Goal: Task Accomplishment & Management: Use online tool/utility

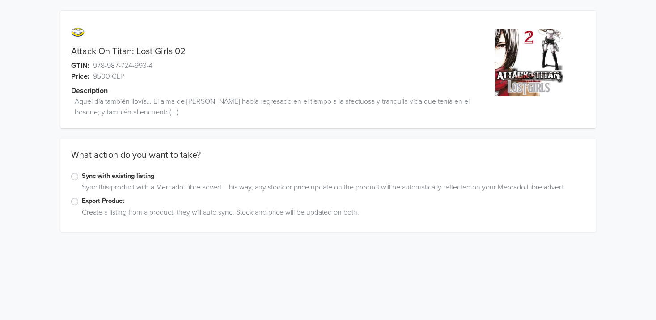
drag, startPoint x: 80, startPoint y: 203, endPoint x: 72, endPoint y: 201, distance: 7.8
click at [76, 202] on div "Export Product" at bounding box center [328, 201] width 514 height 11
click at [82, 201] on label "Export Product" at bounding box center [333, 201] width 503 height 10
click at [0, 0] on input "Export Product" at bounding box center [0, 0] width 0 height 0
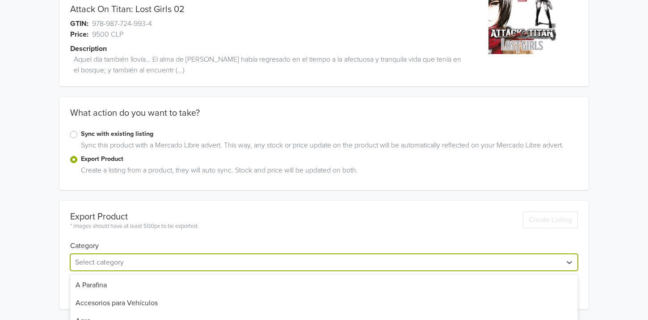
scroll to position [131, 0]
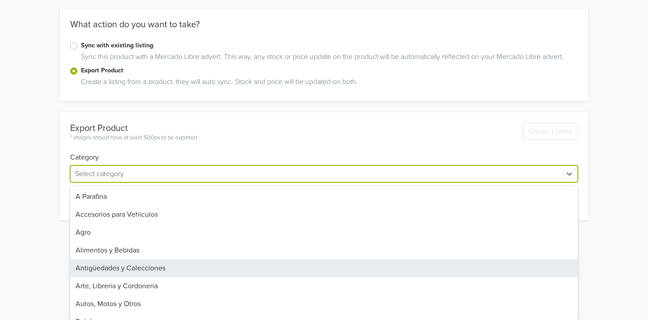
click at [110, 182] on div "45 results available. Use Up and Down to choose options, press Enter to select …" at bounding box center [323, 173] width 507 height 17
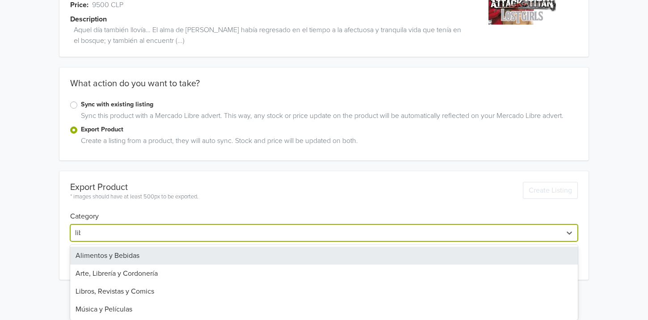
scroll to position [42, 0]
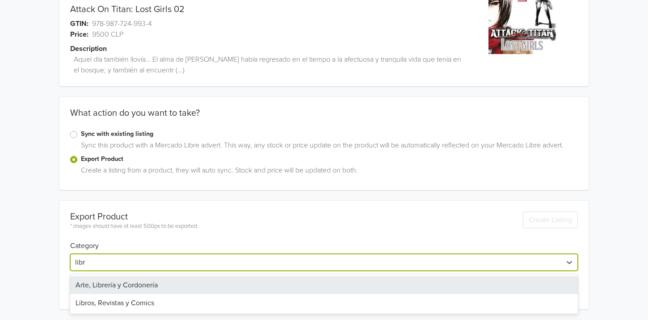
type input "libro"
click at [105, 278] on div "Libros, Revistas y Comics" at bounding box center [323, 285] width 507 height 18
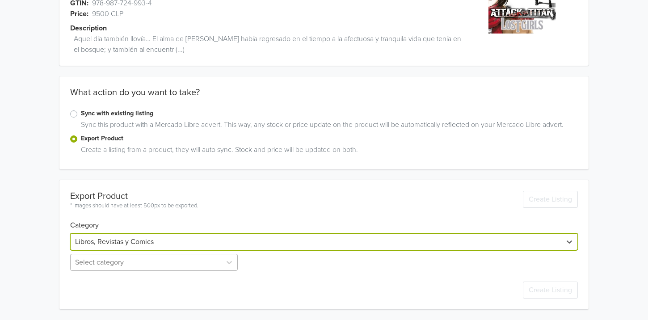
click at [94, 267] on div "Select category" at bounding box center [154, 262] width 169 height 17
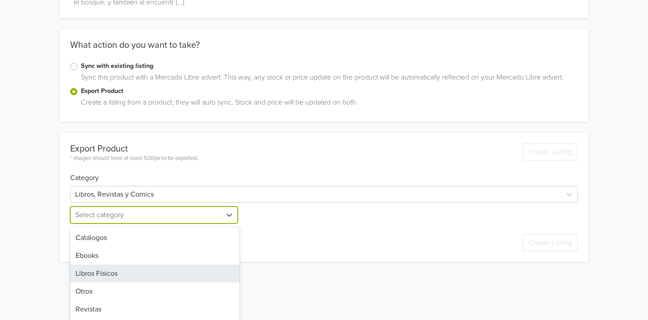
click at [96, 278] on div "Libros Físicos" at bounding box center [154, 274] width 169 height 18
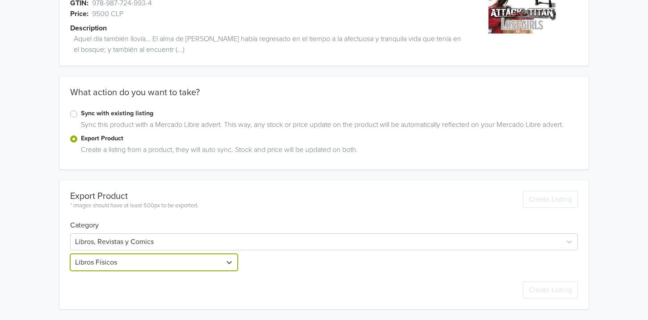
scroll to position [63, 0]
click at [69, 269] on div "Export Product * images should have at least 500px to be exported. Create Listi…" at bounding box center [323, 244] width 529 height 129
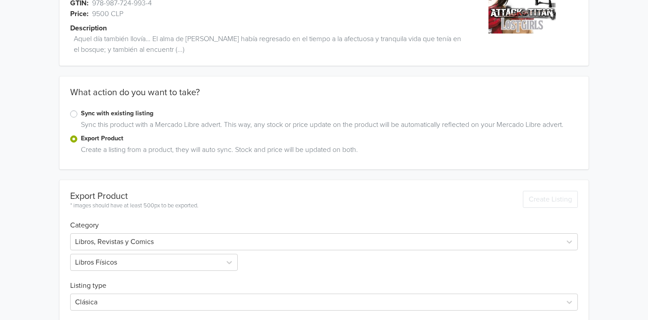
click at [54, 262] on div "Attack On Titan: Lost Girls 02 GTIN: 978-987-724-993-4 Price: 9500 CLP Descript…" at bounding box center [324, 209] width 635 height 544
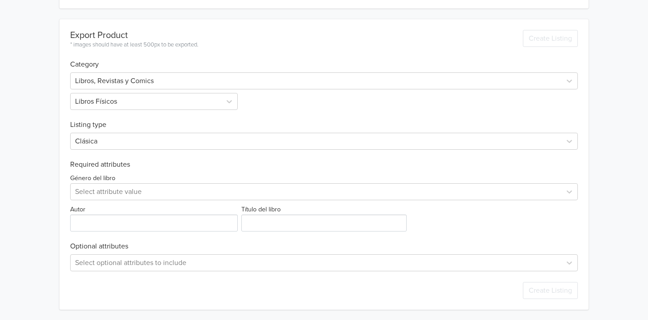
scroll to position [224, 0]
click at [99, 190] on div at bounding box center [315, 191] width 481 height 13
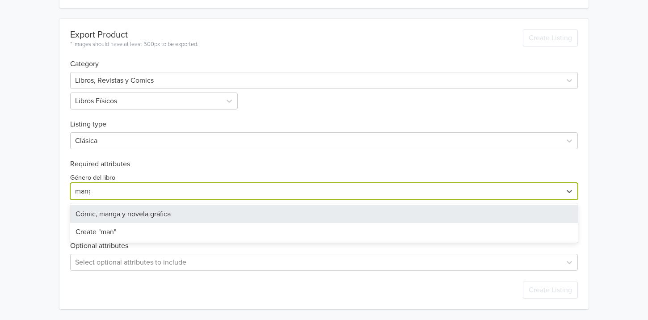
type input "manga"
click at [101, 215] on div "Cómic, manga y novela gráfica" at bounding box center [323, 214] width 507 height 18
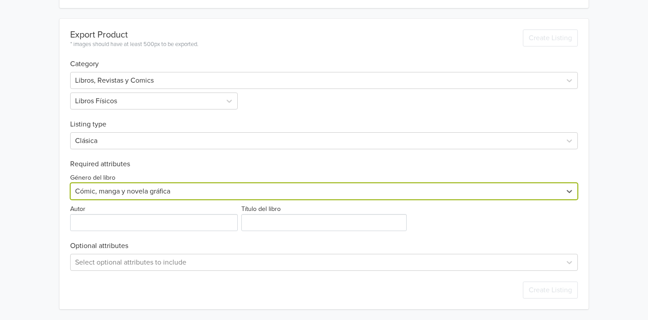
drag, startPoint x: 29, startPoint y: 217, endPoint x: 66, endPoint y: 217, distance: 37.1
click at [29, 217] on div "Attack On Titan: Lost Girls 02 GTIN: 978-987-724-993-4 Price: 9500 CLP Descript…" at bounding box center [324, 48] width 635 height 544
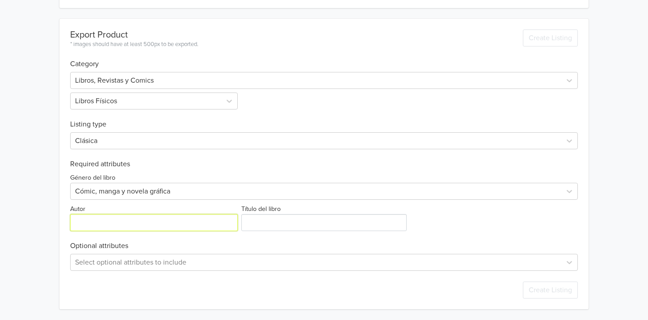
click at [95, 217] on input "Autor" at bounding box center [153, 222] width 167 height 17
type input "HAJIME ISAYAMA"
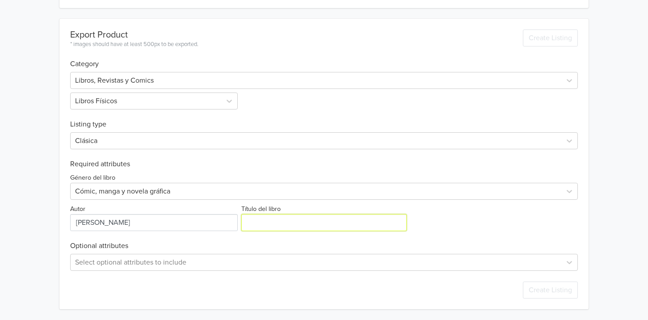
click at [291, 226] on input "Título del libro" at bounding box center [323, 222] width 165 height 17
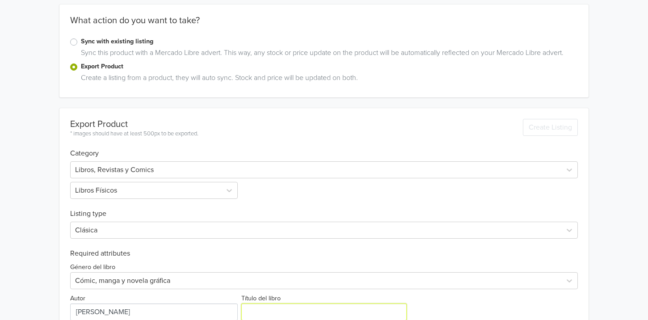
scroll to position [0, 0]
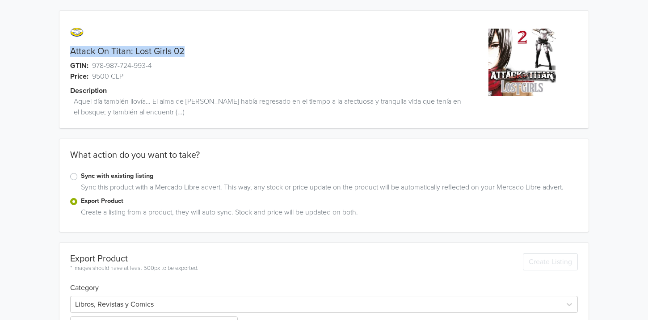
drag, startPoint x: 186, startPoint y: 54, endPoint x: 69, endPoint y: 49, distance: 117.2
click at [69, 49] on div "Attack On Titan: Lost Girls 02" at bounding box center [257, 51] width 396 height 11
copy link "Attack On Titan: Lost Girls 02"
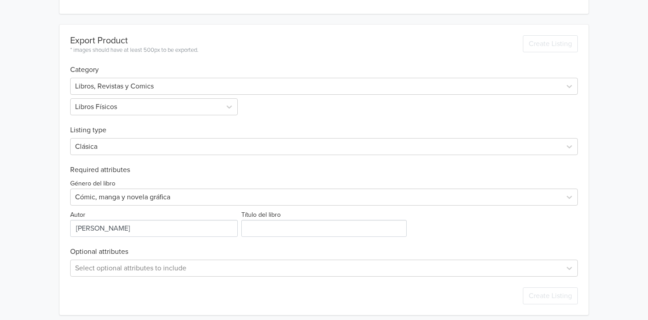
scroll to position [224, 0]
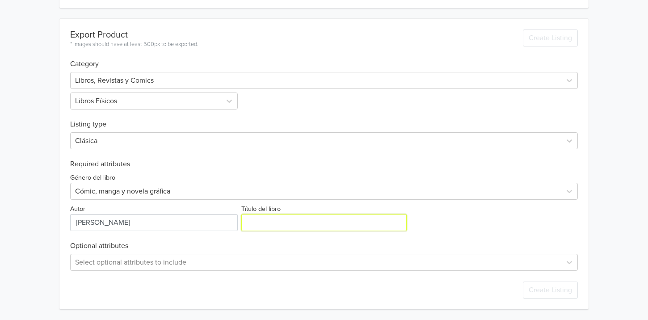
click at [331, 218] on input "Título del libro" at bounding box center [323, 222] width 165 height 17
paste input "Attack On Titan: Lost Girls 02"
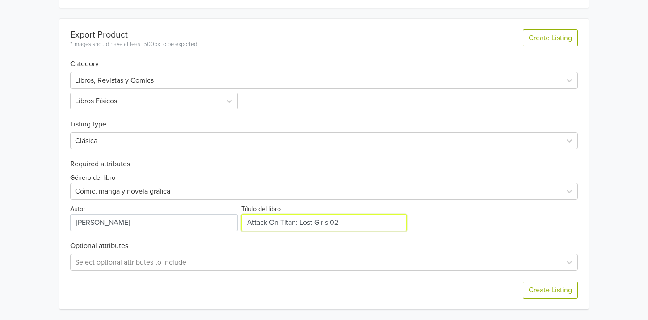
type input "Attack On Titan: Lost Girls 02"
drag, startPoint x: 456, startPoint y: 235, endPoint x: 492, endPoint y: 233, distance: 36.3
click at [460, 235] on div "Export Product * images should have at least 500px to be exported. Create Listi…" at bounding box center [323, 164] width 507 height 291
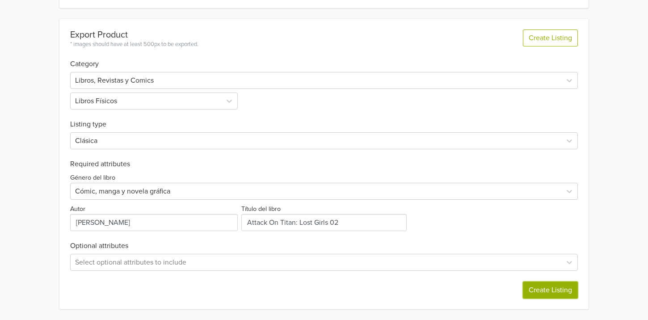
click at [552, 288] on button "Create Listing" at bounding box center [550, 290] width 55 height 17
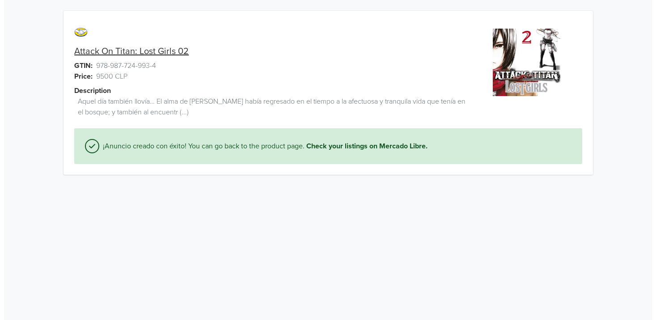
scroll to position [0, 0]
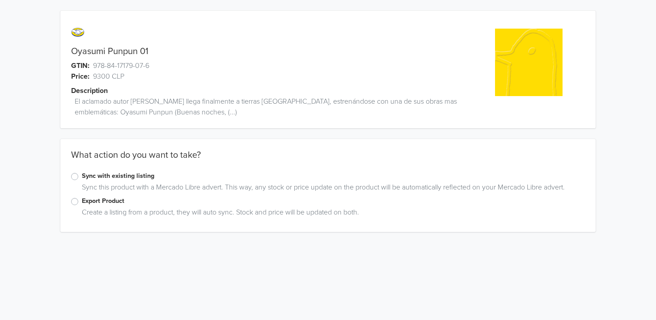
click at [70, 206] on div "Export Product Create a listing from a product, they will auto sync. Stock and …" at bounding box center [328, 208] width 536 height 25
click at [82, 202] on label "Export Product" at bounding box center [333, 201] width 503 height 10
click at [0, 0] on input "Export Product" at bounding box center [0, 0] width 0 height 0
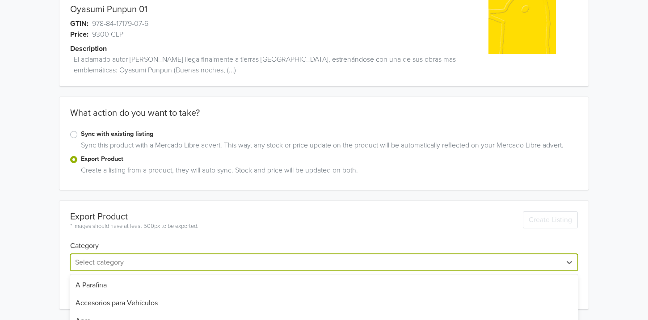
scroll to position [131, 0]
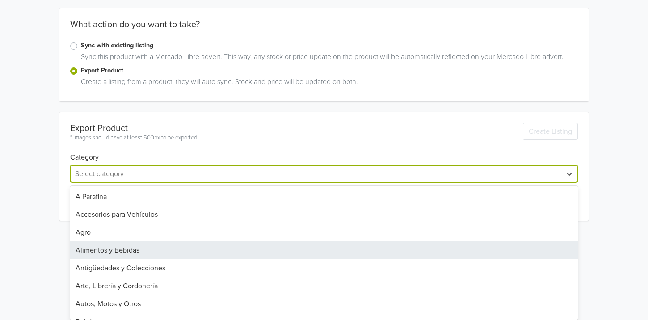
click at [114, 182] on div "45 results available. Use Up and Down to choose options, press Enter to select …" at bounding box center [323, 173] width 507 height 17
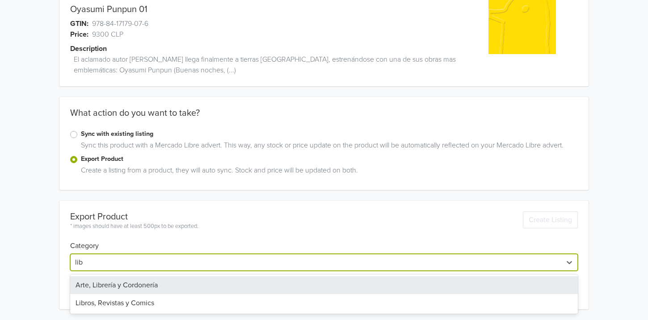
scroll to position [42, 0]
type input "libro"
click at [98, 281] on div "Libros, Revistas y Comics" at bounding box center [323, 285] width 507 height 18
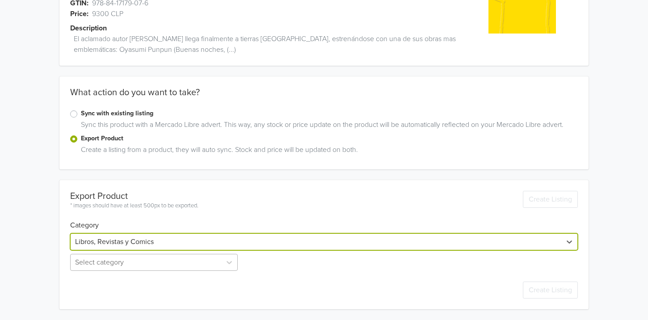
click at [80, 262] on div "Select category" at bounding box center [154, 262] width 169 height 17
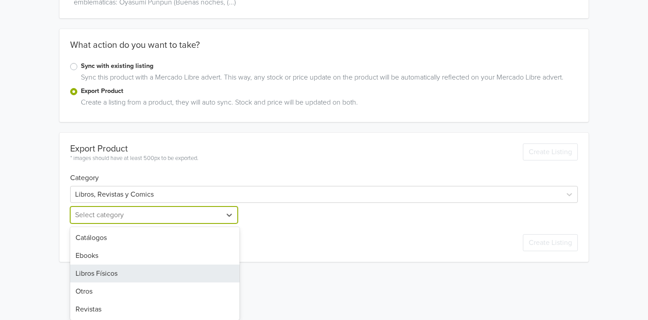
click at [95, 273] on div "Libros Físicos" at bounding box center [154, 274] width 169 height 18
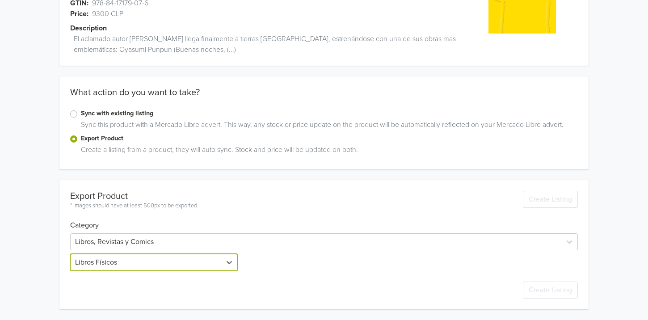
scroll to position [63, 0]
click at [44, 255] on div "Oyasumi Punpun 01 GTIN: 978-84-17179-07-6 Price: 9300 CLP Description El aclama…" at bounding box center [324, 128] width 635 height 383
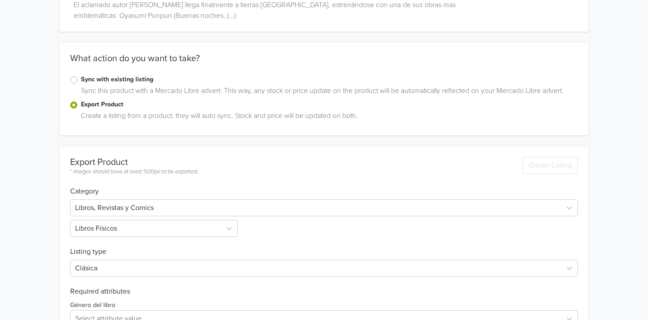
scroll to position [224, 0]
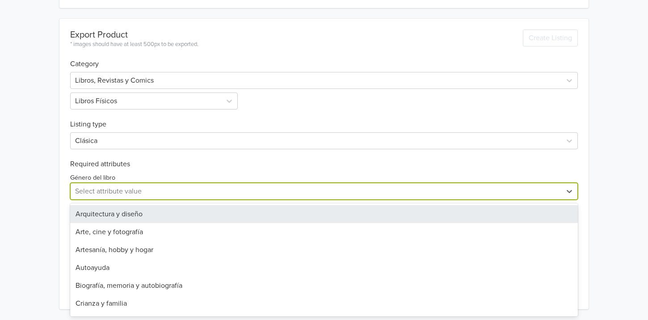
click at [104, 192] on div at bounding box center [315, 191] width 481 height 13
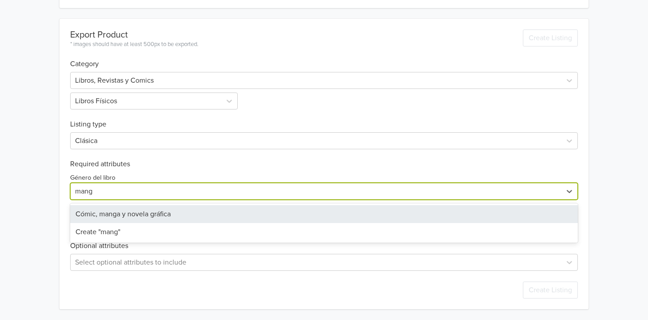
type input "manga"
drag, startPoint x: 102, startPoint y: 206, endPoint x: 93, endPoint y: 213, distance: 12.2
click at [101, 208] on div "Cómic, manga y novela gráfica" at bounding box center [323, 214] width 507 height 18
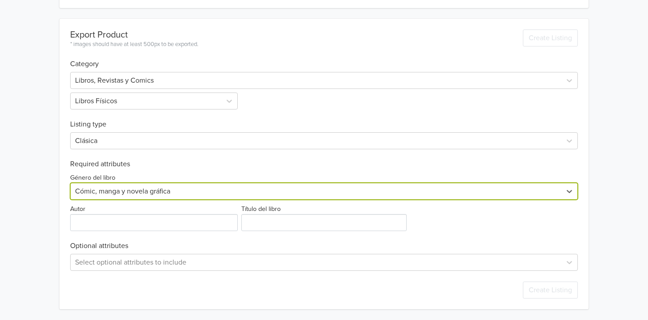
click at [54, 210] on div "Oyasumi Punpun 01 GTIN: 978-84-17179-07-6 Price: 9300 CLP Description El aclama…" at bounding box center [324, 48] width 635 height 544
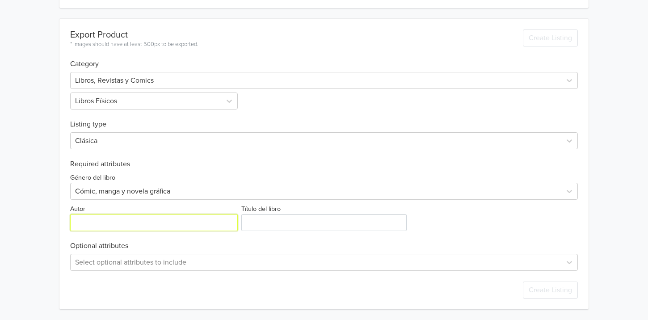
click at [105, 223] on input "Autor" at bounding box center [153, 222] width 167 height 17
click at [126, 219] on input "Autor" at bounding box center [153, 222] width 167 height 17
paste input "[PERSON_NAME]"
type input "[PERSON_NAME]"
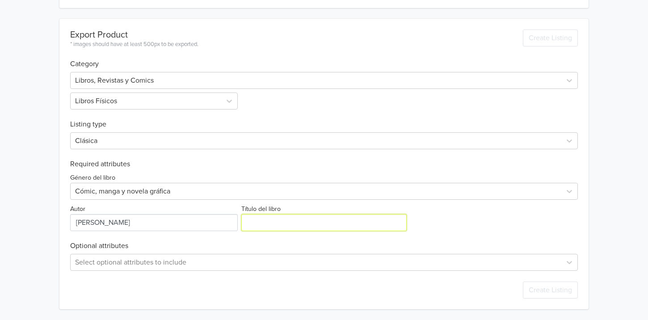
click at [278, 226] on input "Título del libro" at bounding box center [323, 222] width 165 height 17
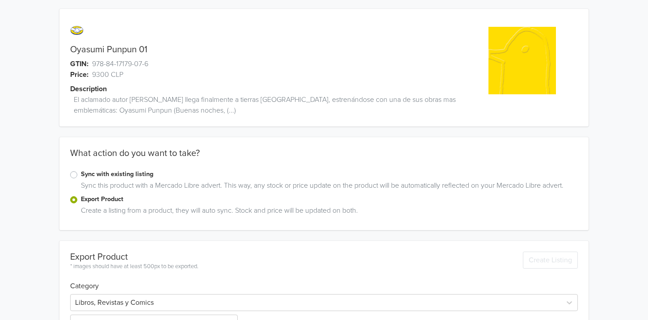
scroll to position [0, 0]
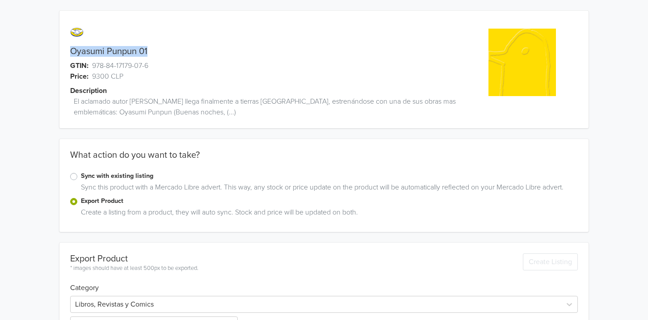
drag, startPoint x: 157, startPoint y: 50, endPoint x: 72, endPoint y: 50, distance: 84.9
click at [72, 50] on div "Oyasumi Punpun 01" at bounding box center [257, 51] width 396 height 11
copy link "Oyasumi Punpun 01"
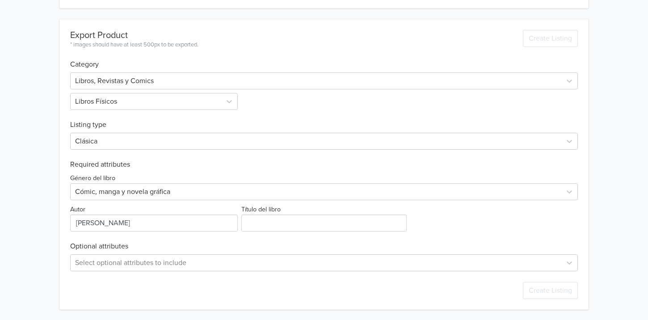
scroll to position [224, 0]
click at [315, 220] on input "Título del libro" at bounding box center [323, 222] width 165 height 17
paste input "Oyasumi Punpun 01"
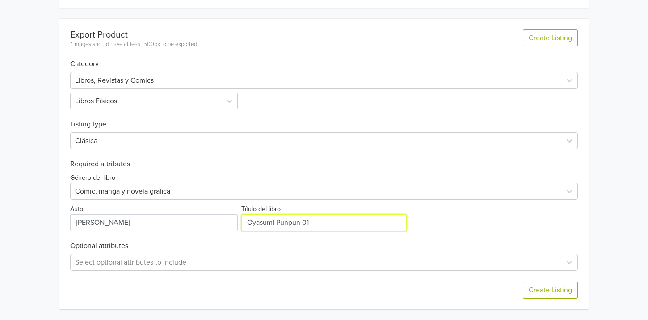
type input "Oyasumi Punpun 01"
click at [405, 210] on div "Título del libro" at bounding box center [324, 217] width 169 height 28
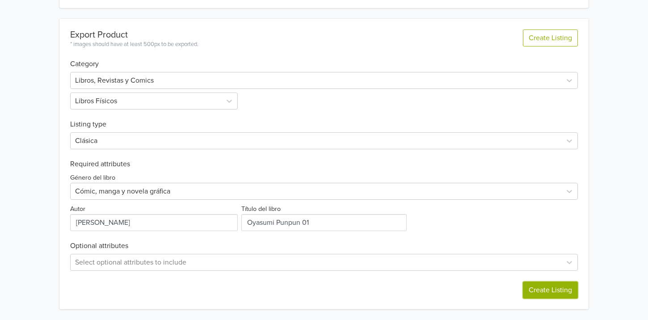
click at [534, 286] on button "Create Listing" at bounding box center [550, 290] width 55 height 17
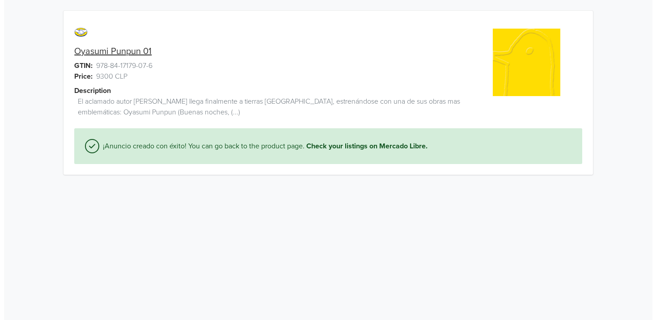
scroll to position [0, 0]
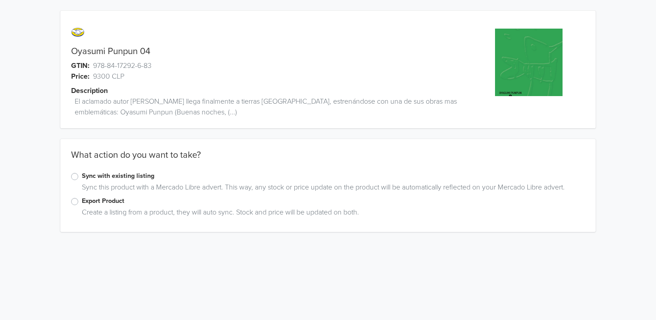
click at [82, 199] on label "Export Product" at bounding box center [333, 201] width 503 height 10
click at [0, 0] on input "Export Product" at bounding box center [0, 0] width 0 height 0
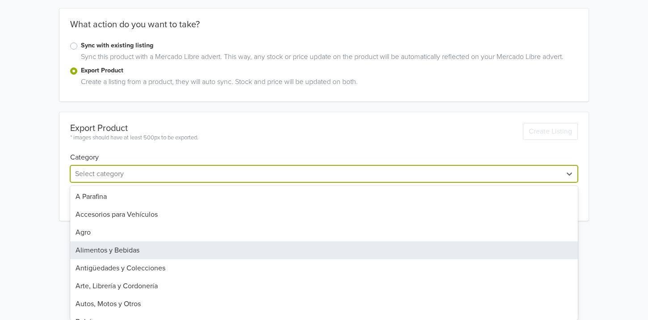
click at [115, 182] on div "45 results available. Use Up and Down to choose options, press Enter to select …" at bounding box center [323, 173] width 507 height 17
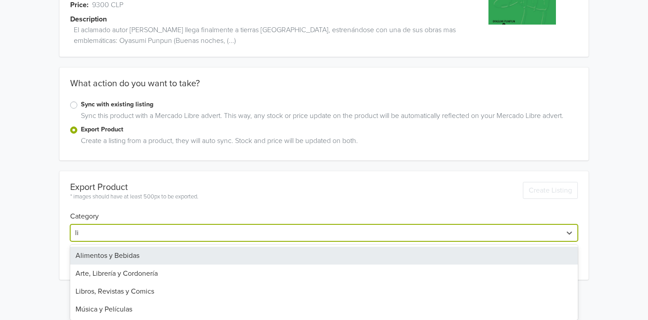
scroll to position [42, 0]
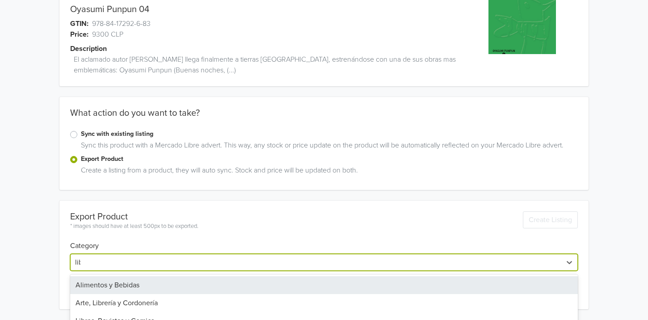
type input "libro"
click at [97, 283] on div "Libros, Revistas y Comics" at bounding box center [323, 285] width 507 height 18
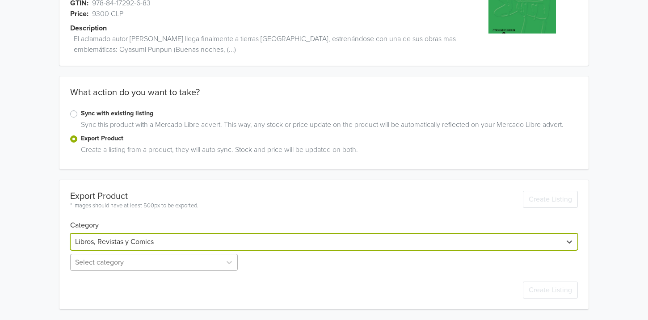
click at [105, 265] on div "Select category" at bounding box center [154, 262] width 169 height 17
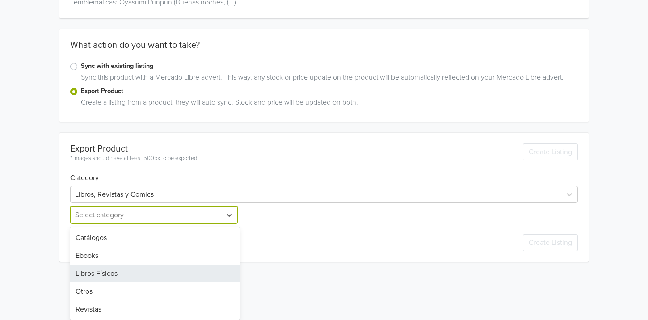
click at [100, 274] on div "Libros Físicos" at bounding box center [154, 274] width 169 height 18
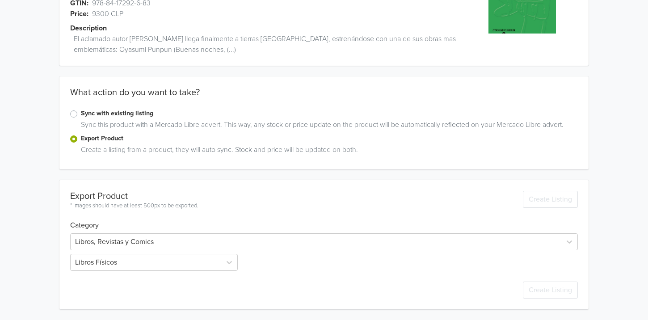
click at [56, 284] on div "Oyasumi Punpun 04 GTIN: 978-84-17292-6-83 Price: 9300 CLP Description El aclama…" at bounding box center [324, 128] width 635 height 383
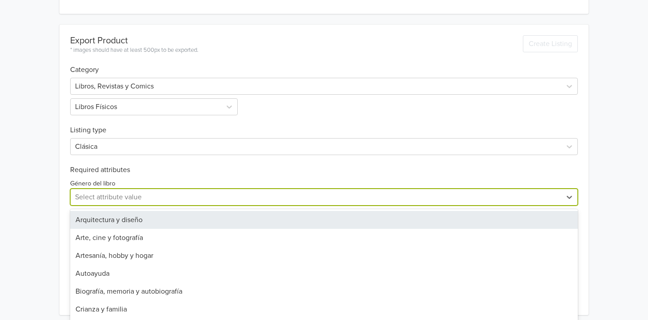
scroll to position [224, 0]
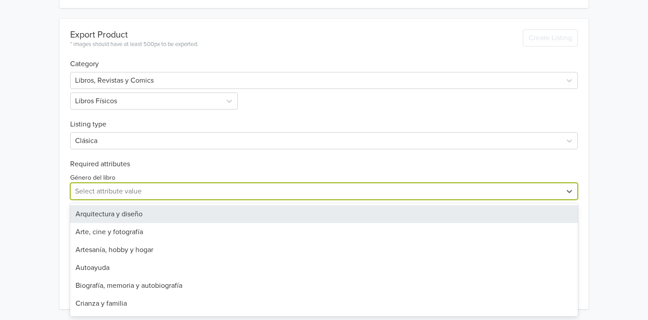
click at [100, 200] on div "28 results available. Use Up and Down to choose options, press Enter to select …" at bounding box center [323, 191] width 507 height 17
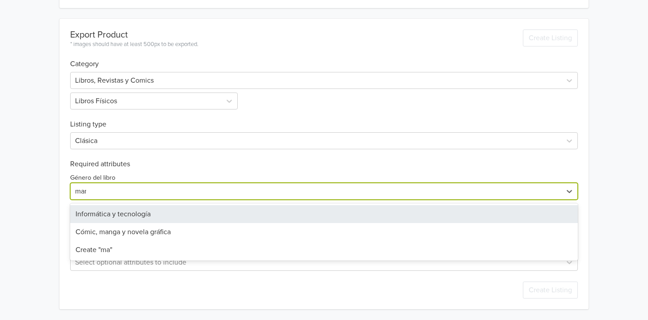
type input "manga"
click at [119, 213] on div "Cómic, manga y novela gráfica" at bounding box center [323, 214] width 507 height 18
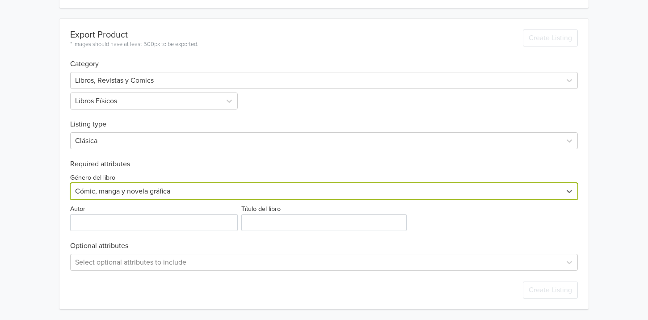
click at [21, 214] on div "Oyasumi Punpun 04 GTIN: 978-84-17292-6-83 Price: 9300 CLP Description El aclama…" at bounding box center [324, 48] width 635 height 544
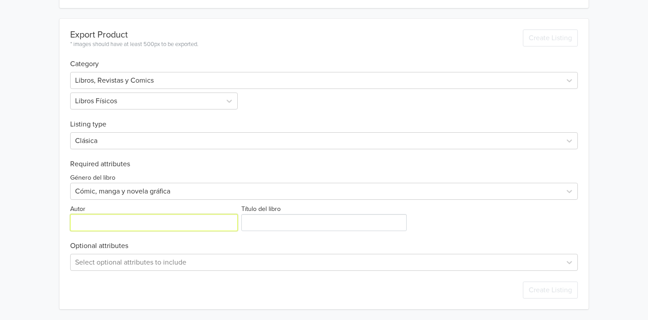
click at [97, 227] on input "Autor" at bounding box center [153, 222] width 167 height 17
paste input "9788417292683"
type input "9788417292683"
click at [110, 227] on input "Autor" at bounding box center [153, 222] width 167 height 17
paste input "[PERSON_NAME]"
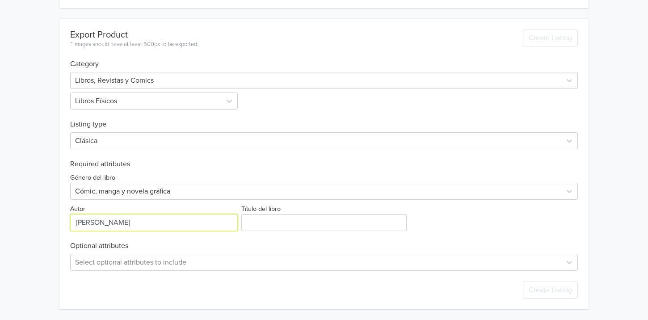
type input "[PERSON_NAME]"
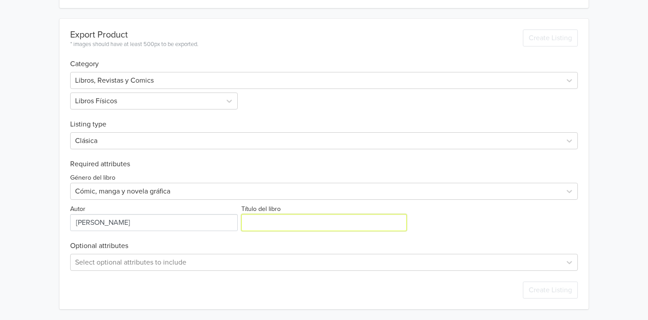
click at [266, 224] on input "Título del libro" at bounding box center [323, 222] width 165 height 17
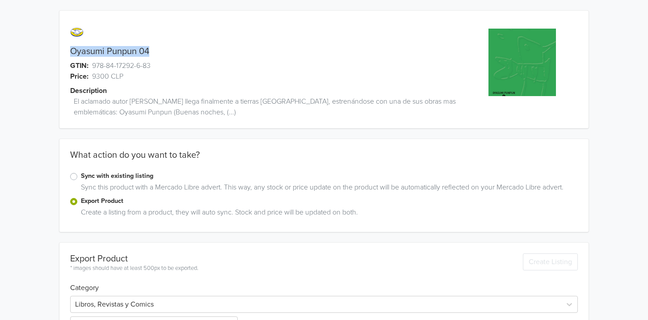
drag, startPoint x: 152, startPoint y: 54, endPoint x: 68, endPoint y: 52, distance: 84.1
click at [68, 52] on div "Oyasumi Punpun 04" at bounding box center [257, 51] width 396 height 11
copy link "Oyasumi Punpun 04"
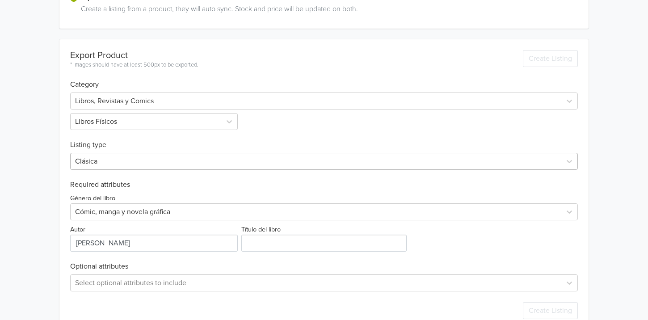
scroll to position [224, 0]
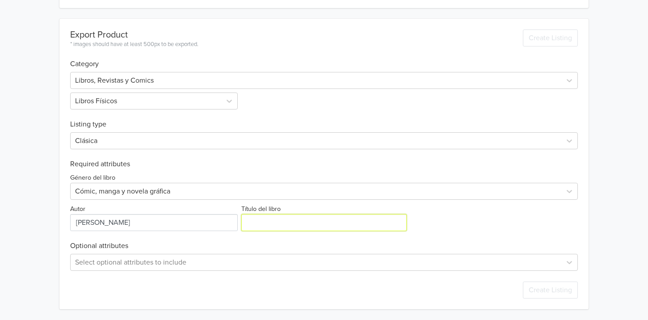
click at [287, 221] on input "Título del libro" at bounding box center [323, 222] width 165 height 17
paste input "Oyasumi Punpun 04"
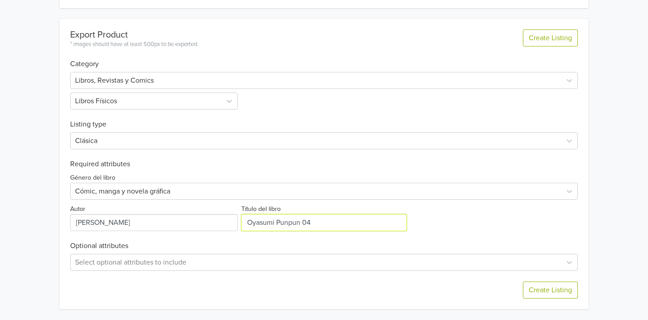
type input "Oyasumi Punpun 04"
click at [494, 217] on div "Género del libro Cómic, manga y novela gráfica Autor Título del libro" at bounding box center [323, 200] width 507 height 63
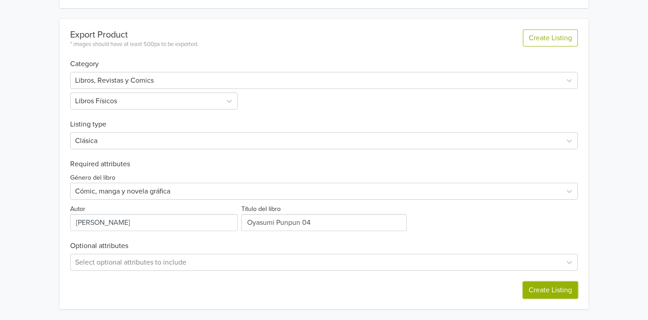
click at [551, 287] on button "Create Listing" at bounding box center [550, 290] width 55 height 17
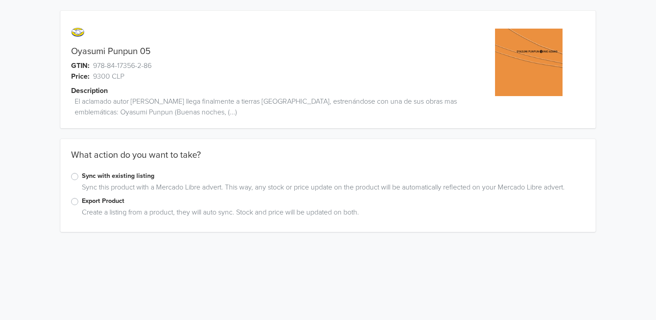
click at [82, 204] on label "Export Product" at bounding box center [333, 201] width 503 height 10
click at [0, 0] on input "Export Product" at bounding box center [0, 0] width 0 height 0
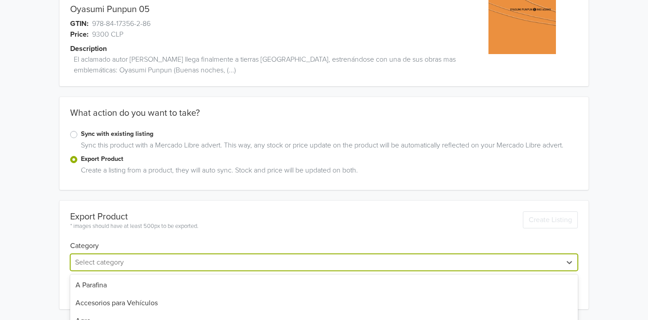
click at [89, 263] on div "45 results available. Use Up and Down to choose options, press Enter to select …" at bounding box center [323, 262] width 507 height 17
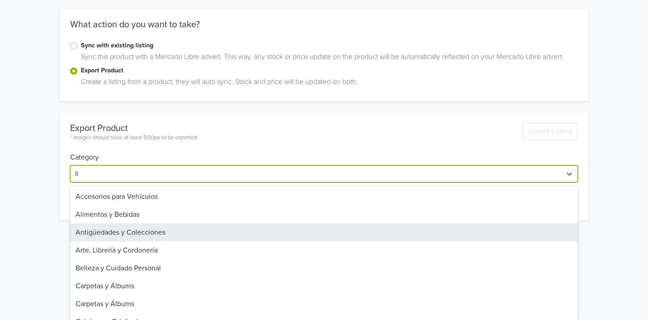
scroll to position [42, 0]
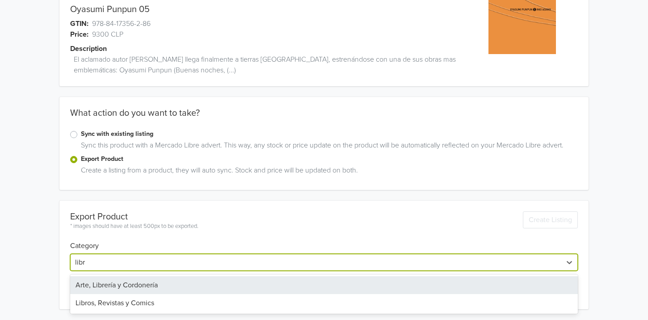
type input "libro"
click at [87, 278] on div "Libros, Revistas y Comics" at bounding box center [323, 285] width 507 height 18
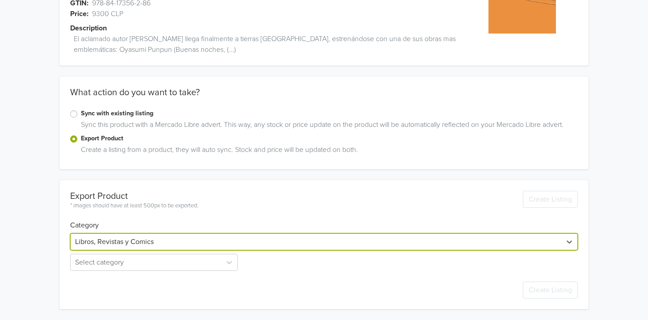
click at [54, 283] on div "Oyasumi Punpun 05 GTIN: 978-84-17356-2-86 Price: 9300 CLP Description El aclama…" at bounding box center [324, 128] width 635 height 383
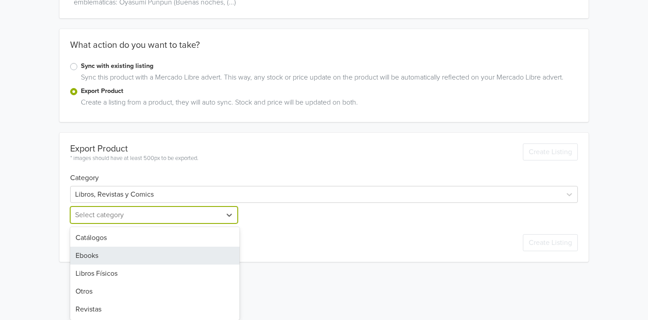
click at [100, 224] on div "5 results available. Use Up and Down to choose options, press Enter to select t…" at bounding box center [154, 215] width 169 height 17
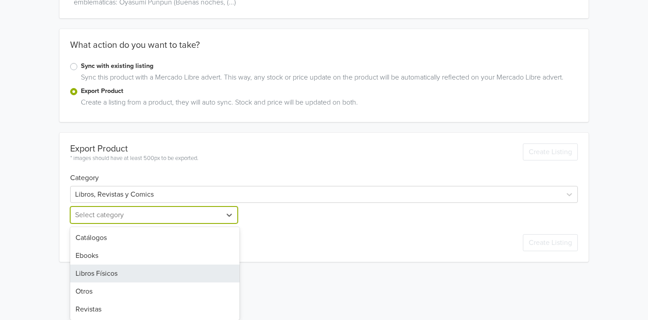
click at [98, 275] on div "Libros Físicos" at bounding box center [154, 274] width 169 height 18
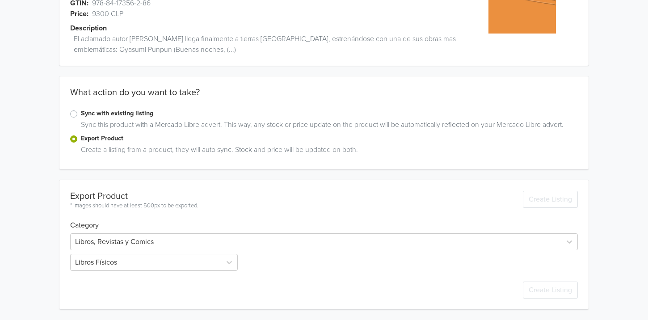
click at [49, 266] on div "Oyasumi Punpun 05 GTIN: 978-84-17356-2-86 Price: 9300 CLP Description El aclama…" at bounding box center [324, 128] width 635 height 383
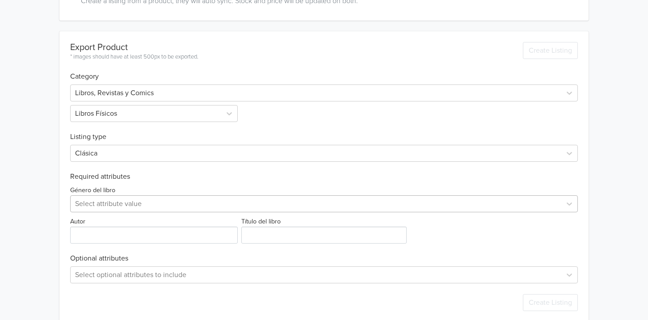
scroll to position [224, 0]
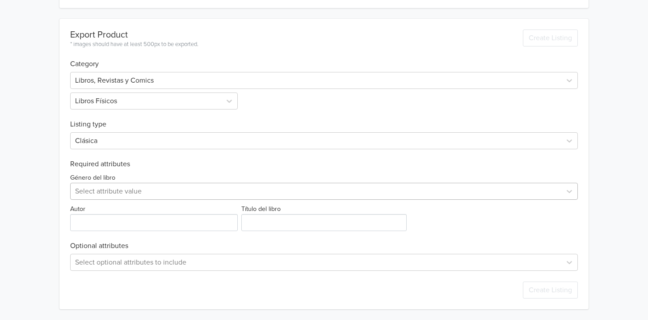
click at [93, 200] on div "Select attribute value" at bounding box center [323, 191] width 507 height 17
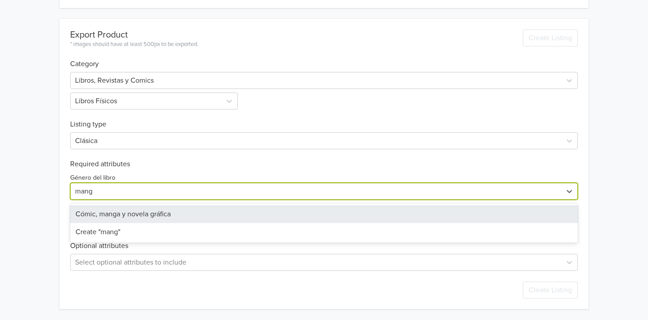
type input "manga"
click at [94, 216] on div "Cómic, manga y novela gráfica" at bounding box center [323, 214] width 507 height 18
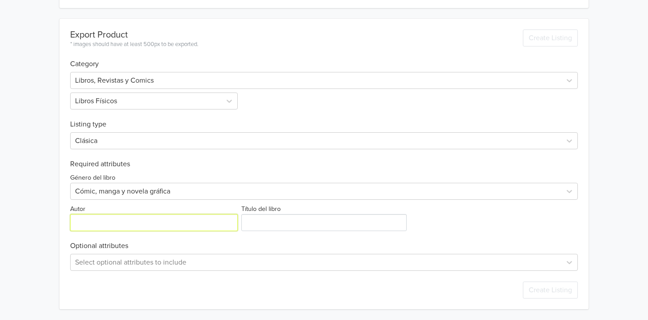
click at [104, 222] on input "Autor" at bounding box center [153, 222] width 167 height 17
click at [122, 226] on input "Autor" at bounding box center [153, 222] width 167 height 17
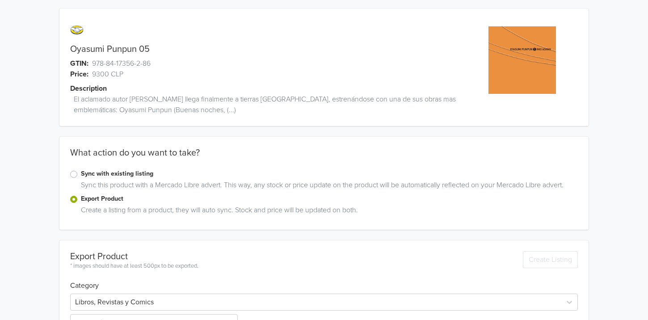
scroll to position [0, 0]
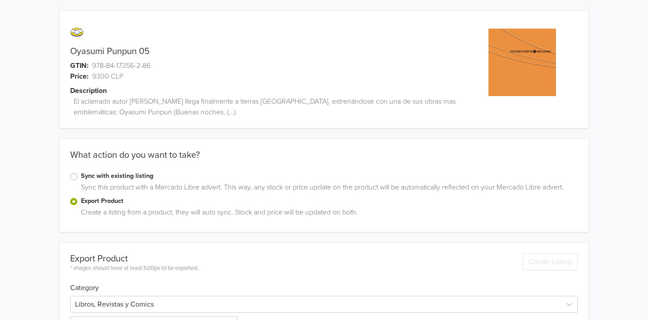
type input "[PERSON_NAME]"
drag, startPoint x: 93, startPoint y: 46, endPoint x: 75, endPoint y: 46, distance: 17.9
click at [75, 46] on link "Oyasumi Punpun 05" at bounding box center [110, 51] width 80 height 11
drag, startPoint x: 89, startPoint y: 46, endPoint x: 69, endPoint y: 50, distance: 20.6
click at [89, 47] on link "Oyasumi Punpun 05" at bounding box center [110, 51] width 80 height 11
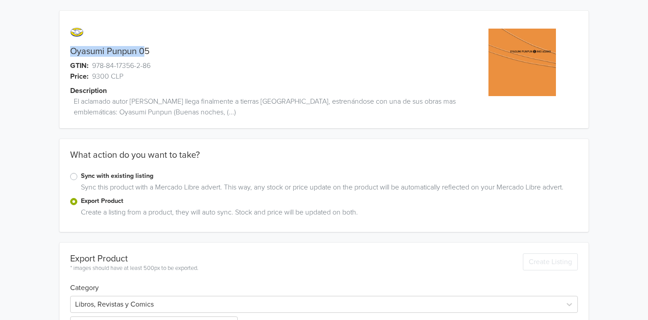
click at [69, 51] on div "Oyasumi Punpun 05" at bounding box center [257, 51] width 396 height 11
click at [72, 51] on link "Oyasumi Punpun 05" at bounding box center [110, 51] width 80 height 11
drag, startPoint x: 72, startPoint y: 51, endPoint x: 146, endPoint y: 51, distance: 74.2
click at [146, 51] on link "Oyasumi Punpun 05" at bounding box center [110, 51] width 80 height 11
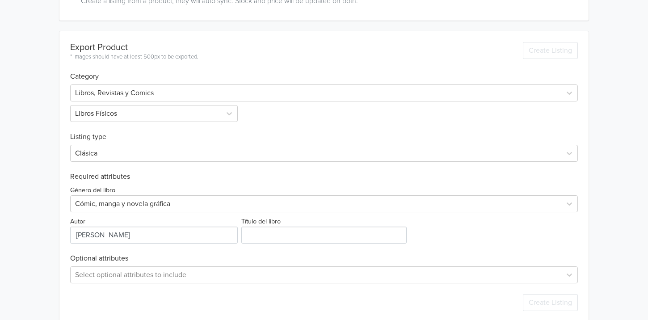
scroll to position [224, 0]
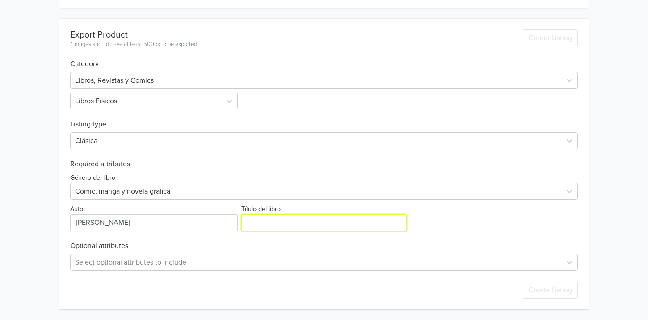
click at [276, 225] on input "Título del libro" at bounding box center [323, 222] width 165 height 17
paste input "Oyasumi Punpun 05"
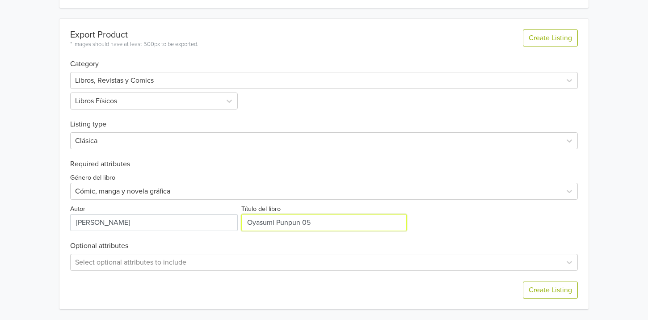
type input "Oyasumi Punpun 05"
drag, startPoint x: 476, startPoint y: 224, endPoint x: 485, endPoint y: 221, distance: 9.2
click at [483, 221] on div "Género del libro Cómic, manga y novela gráfica Autor Título del libro" at bounding box center [323, 200] width 507 height 63
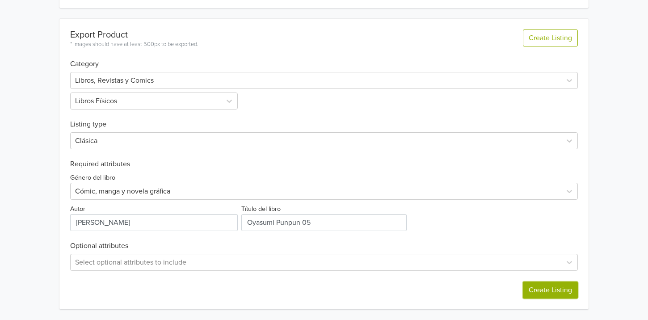
click at [536, 286] on button "Create Listing" at bounding box center [550, 290] width 55 height 17
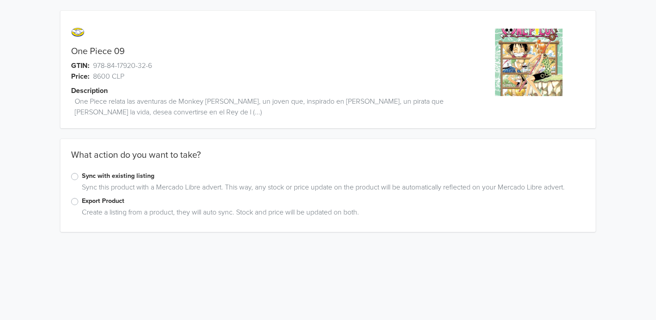
click at [82, 201] on label "Export Product" at bounding box center [333, 201] width 503 height 10
click at [0, 0] on input "Export Product" at bounding box center [0, 0] width 0 height 0
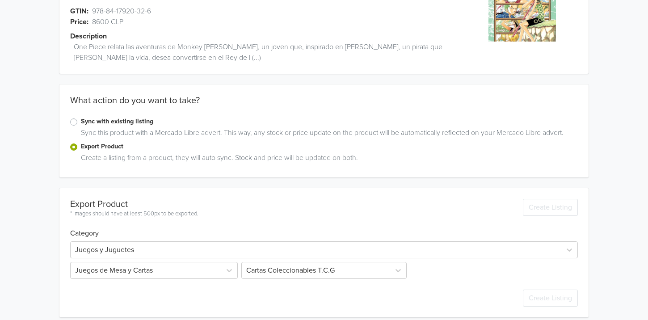
scroll to position [63, 0]
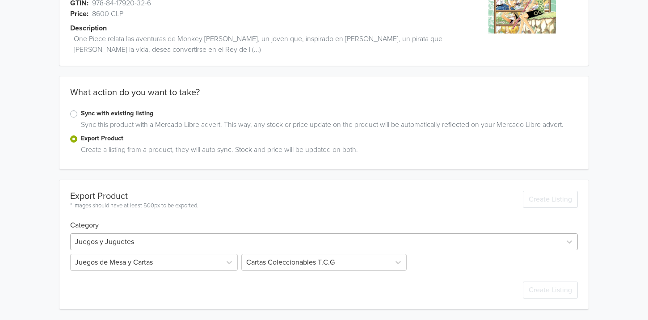
click at [112, 242] on div at bounding box center [315, 242] width 481 height 13
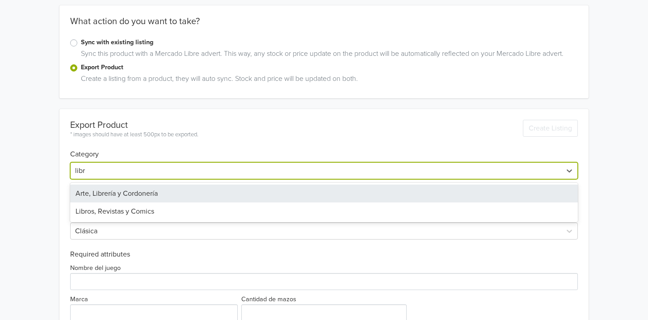
type input "libro"
click at [122, 198] on div "Libros, Revistas y Comics" at bounding box center [323, 194] width 507 height 18
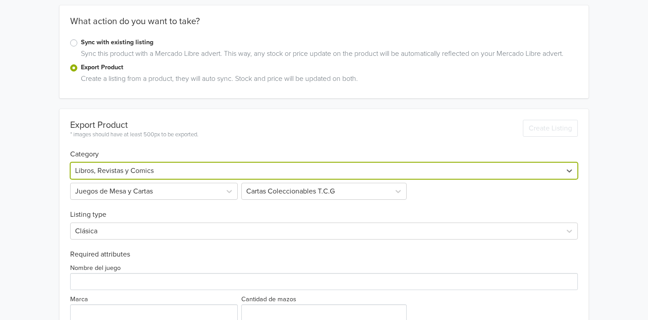
scroll to position [63, 0]
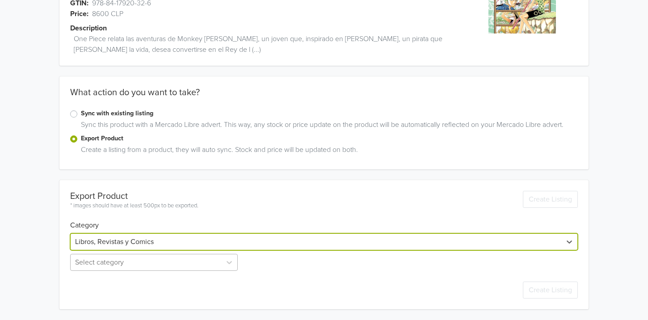
click at [93, 261] on div "Select category" at bounding box center [154, 262] width 169 height 17
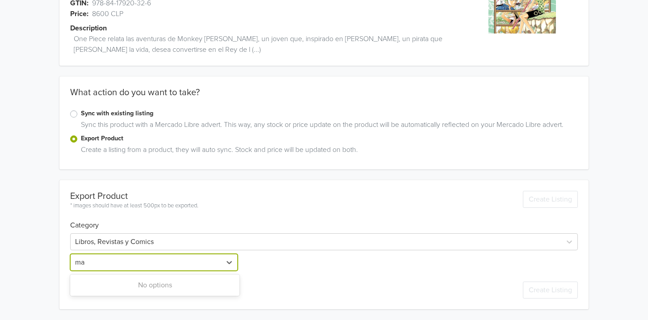
type input "m"
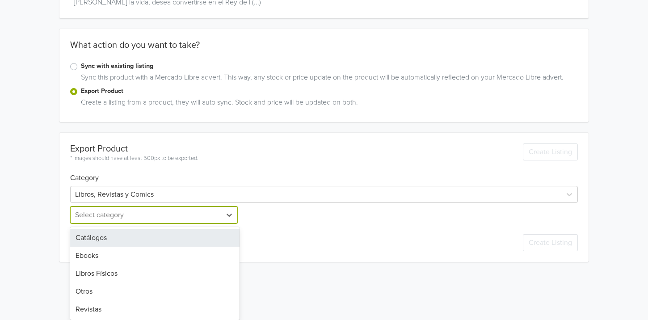
type input "l"
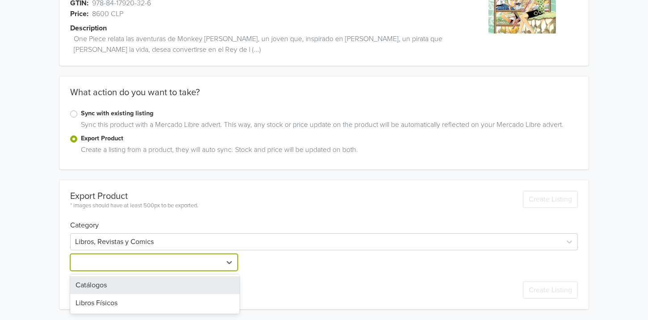
scroll to position [110, 0]
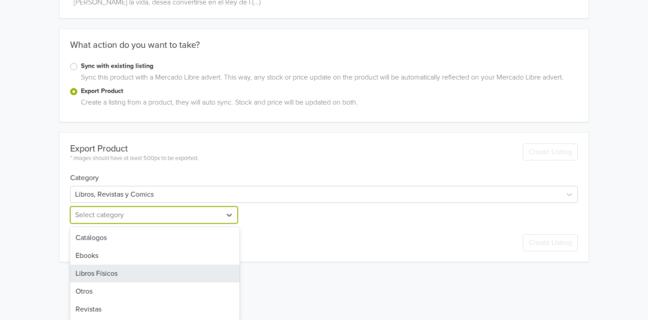
click at [93, 267] on div "Libros Físicos" at bounding box center [154, 274] width 169 height 18
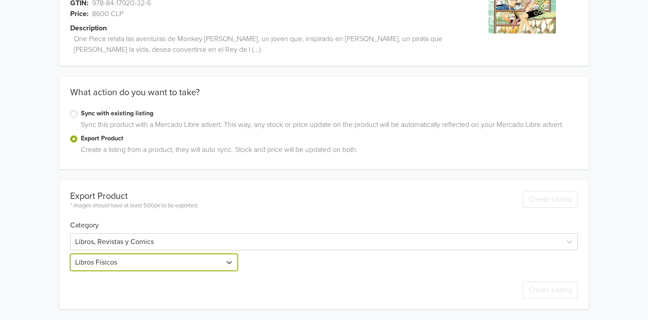
click at [40, 259] on div "One Piece 09 GTIN: 978-84-17920-32-6 Price: 8600 CLP Description One Piece rela…" at bounding box center [324, 128] width 635 height 383
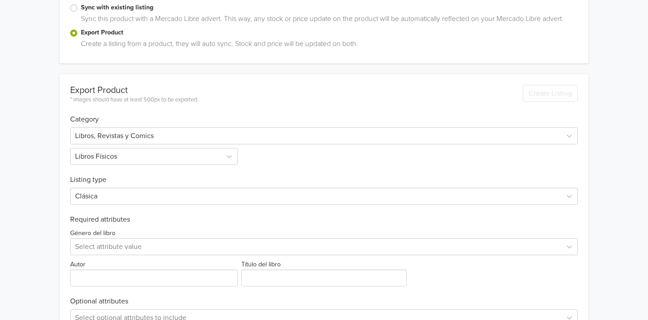
scroll to position [224, 0]
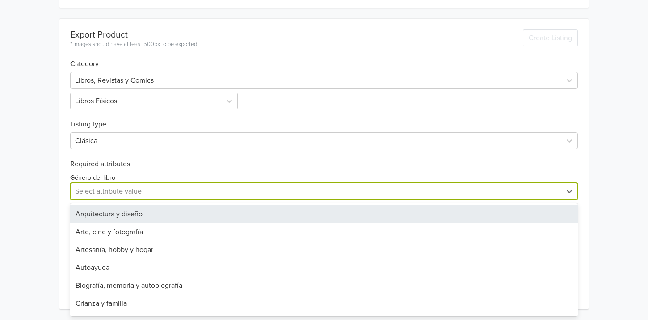
click at [103, 191] on div at bounding box center [315, 191] width 481 height 13
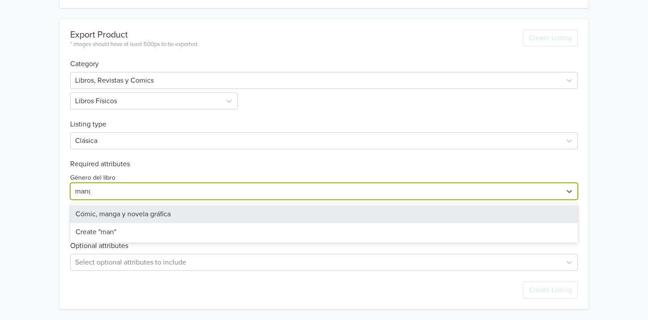
type input "manga"
click at [102, 204] on div "Cómic, manga y novela gráfica Create "manga"" at bounding box center [323, 222] width 507 height 39
click at [100, 209] on div "Cómic, manga y novela gráfica" at bounding box center [323, 214] width 507 height 18
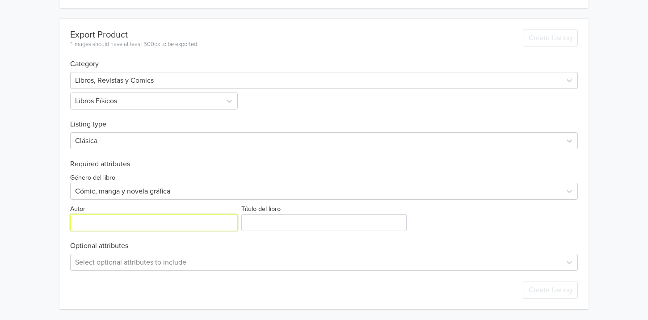
click at [99, 227] on input "Autor" at bounding box center [153, 222] width 167 height 17
click at [119, 226] on input "Autor" at bounding box center [153, 222] width 167 height 17
paste input "[PERSON_NAME]"
type input "[PERSON_NAME]"
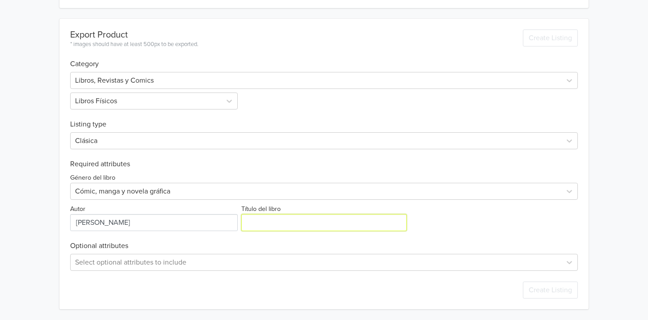
click at [298, 222] on input "Título del libro" at bounding box center [323, 222] width 165 height 17
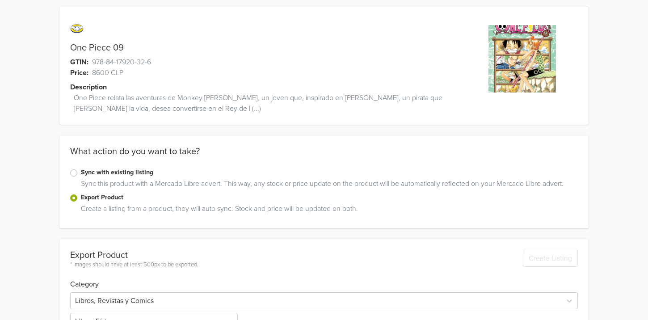
scroll to position [0, 0]
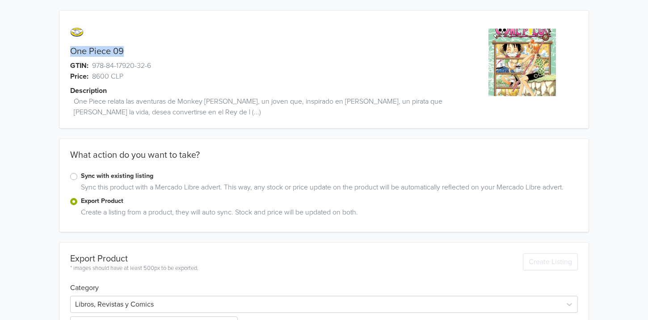
drag, startPoint x: 122, startPoint y: 55, endPoint x: 73, endPoint y: 54, distance: 48.7
click at [73, 54] on div "One Piece 09" at bounding box center [257, 51] width 396 height 11
copy link "One Piece 09"
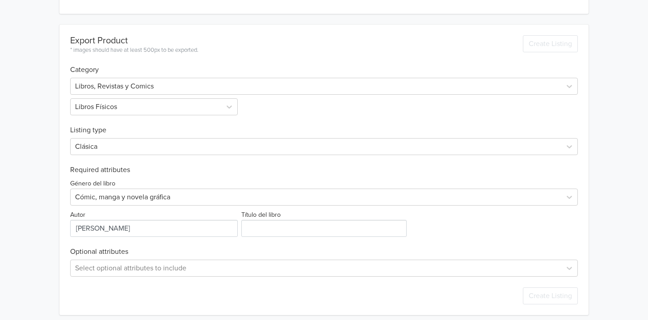
scroll to position [224, 0]
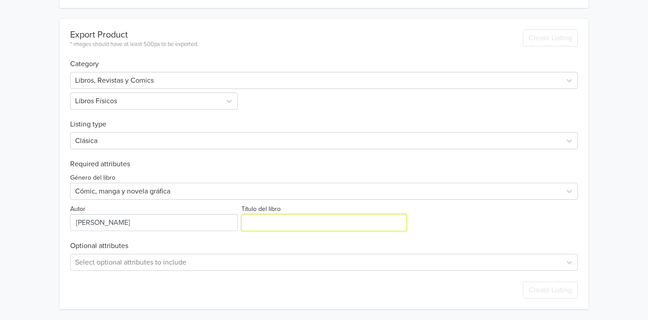
drag, startPoint x: 309, startPoint y: 214, endPoint x: 380, endPoint y: 223, distance: 71.2
click at [311, 215] on input "Título del libro" at bounding box center [323, 222] width 165 height 17
paste input "One Piece 09"
type input "One Piece 09"
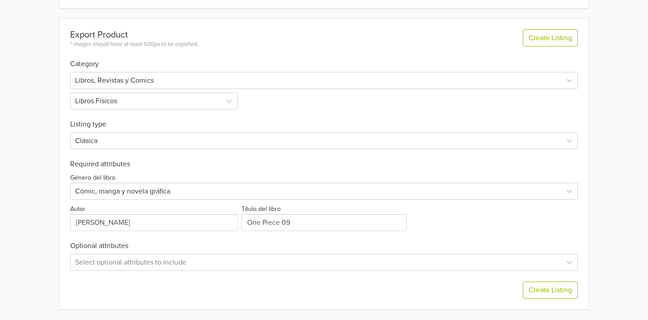
drag, startPoint x: 420, startPoint y: 217, endPoint x: 446, endPoint y: 224, distance: 26.8
click at [422, 217] on div "Género del libro Cómic, manga y novela gráfica Autor Título del libro" at bounding box center [323, 200] width 507 height 63
click at [540, 289] on button "Create Listing" at bounding box center [550, 290] width 55 height 17
